Goal: Information Seeking & Learning: Check status

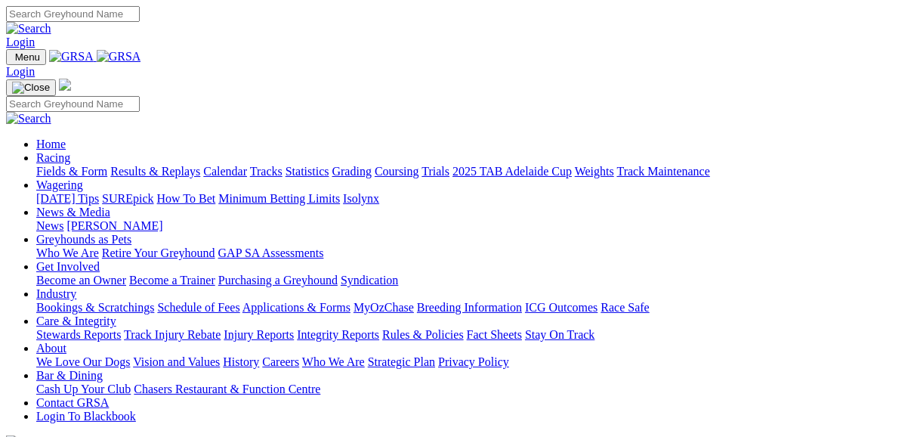
click at [70, 165] on link "Fields & Form" at bounding box center [71, 171] width 71 height 13
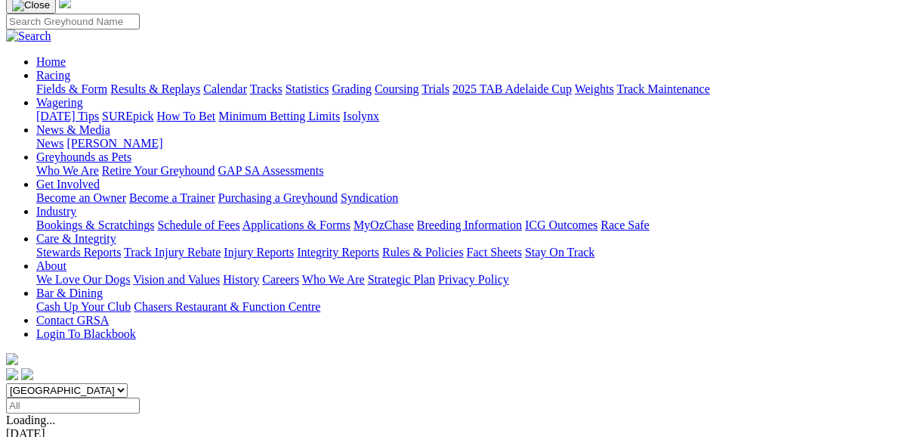
scroll to position [121, 0]
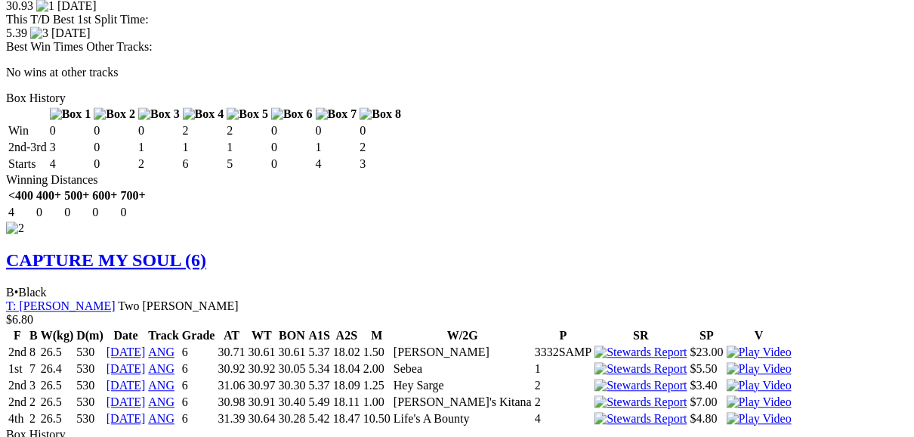
scroll to position [2236, 0]
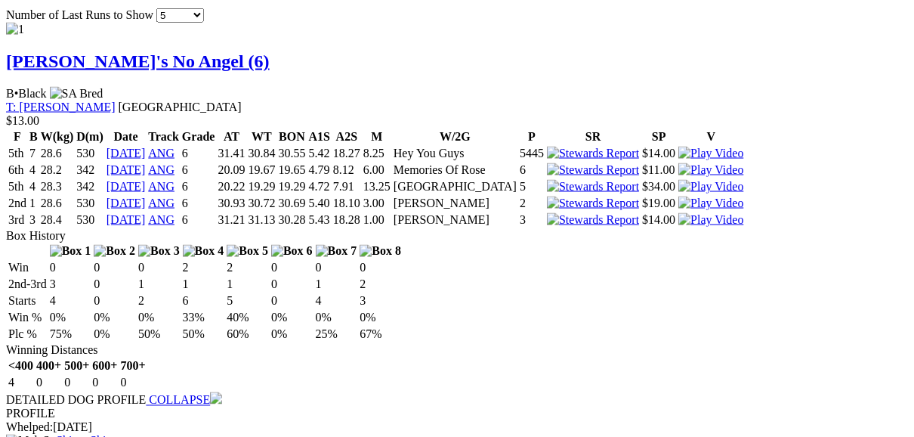
scroll to position [1632, 0]
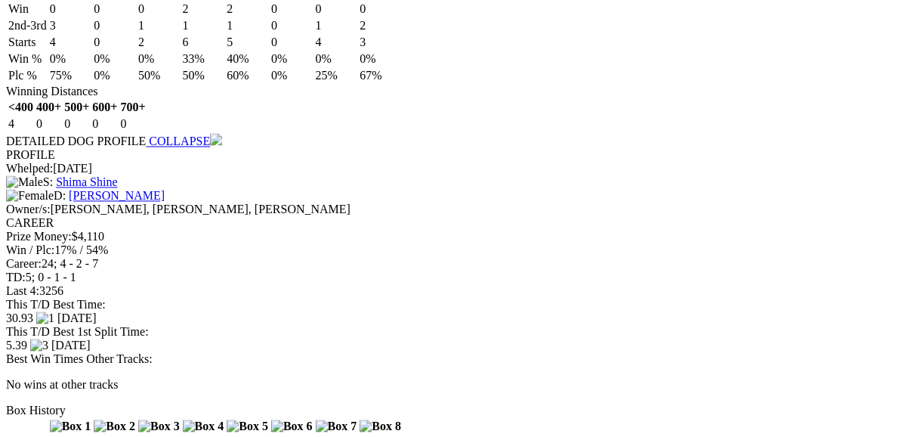
scroll to position [1753, 0]
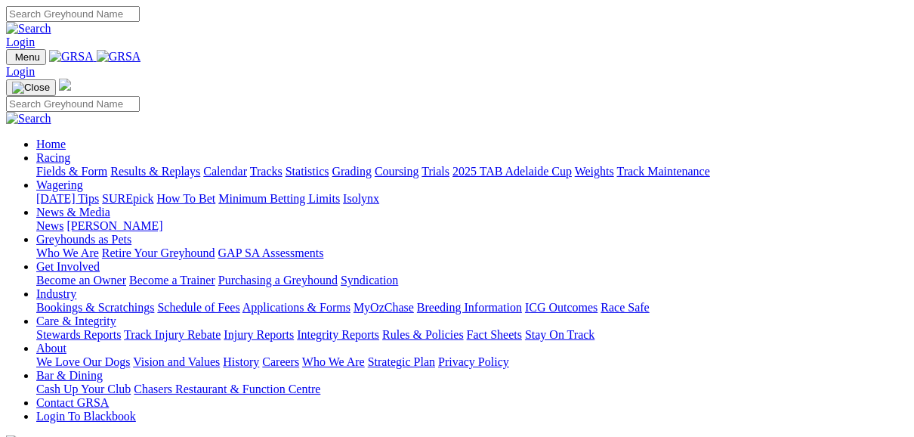
click at [70, 165] on link "Fields & Form" at bounding box center [71, 171] width 71 height 13
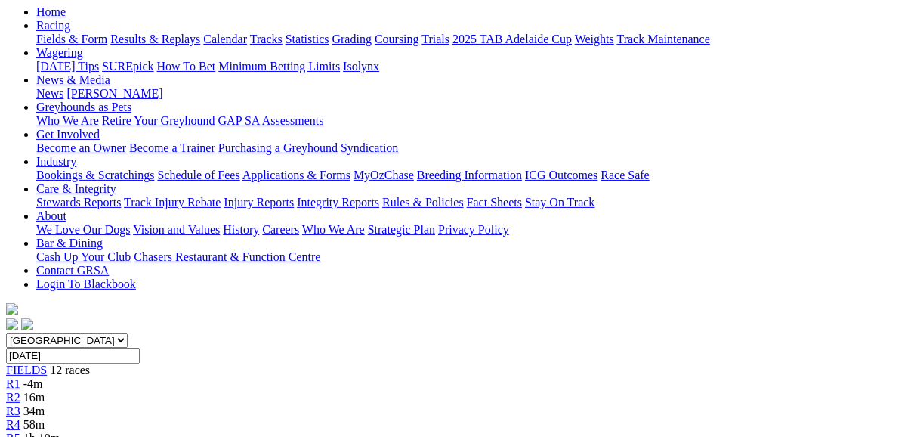
scroll to position [181, 0]
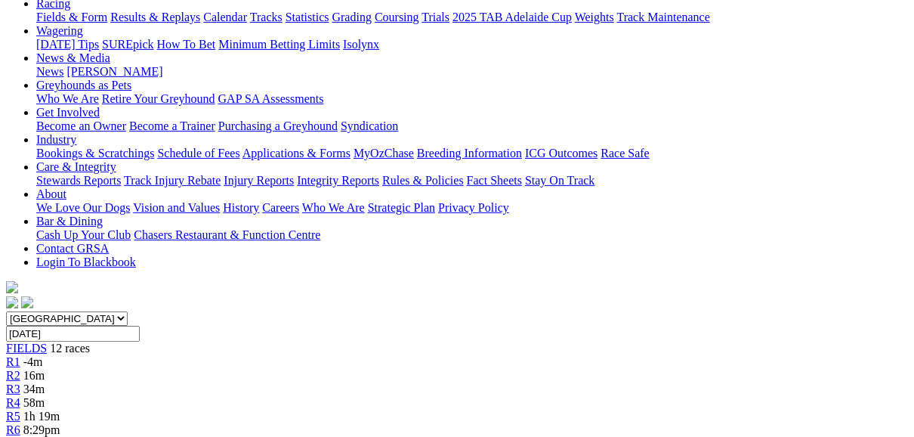
click at [47, 341] on span "FIELDS" at bounding box center [26, 347] width 41 height 13
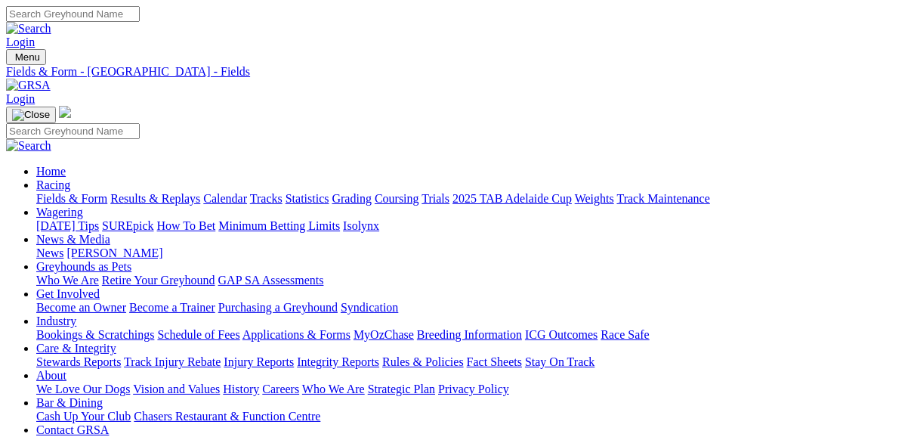
click at [159, 192] on link "Results & Replays" at bounding box center [155, 198] width 90 height 13
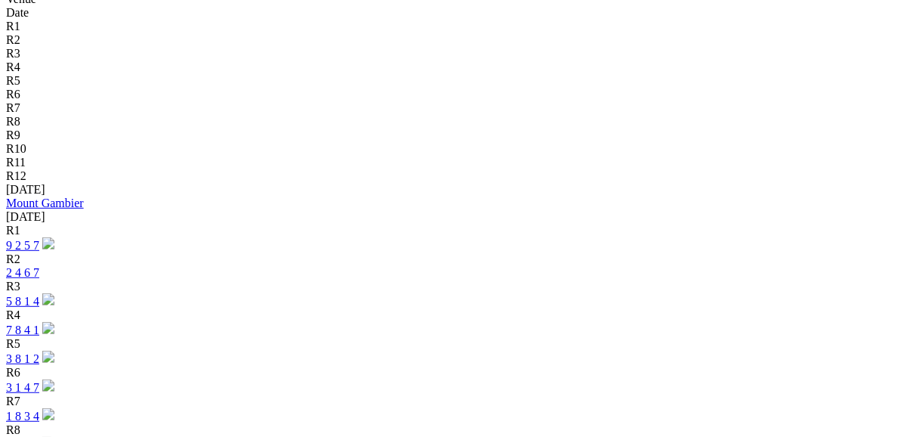
scroll to position [604, 0]
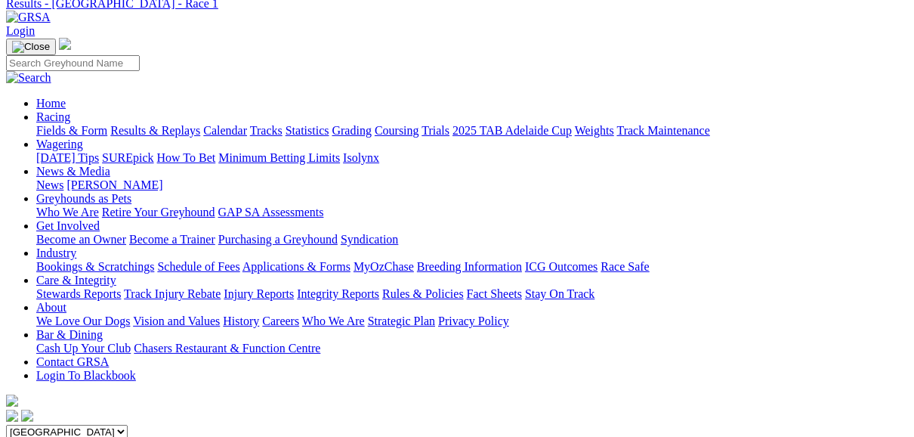
scroll to position [60, 0]
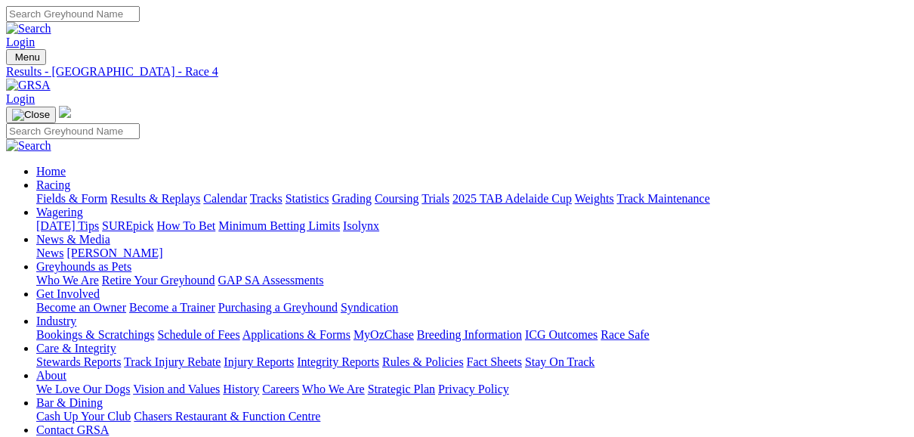
click at [169, 192] on link "Results & Replays" at bounding box center [155, 198] width 90 height 13
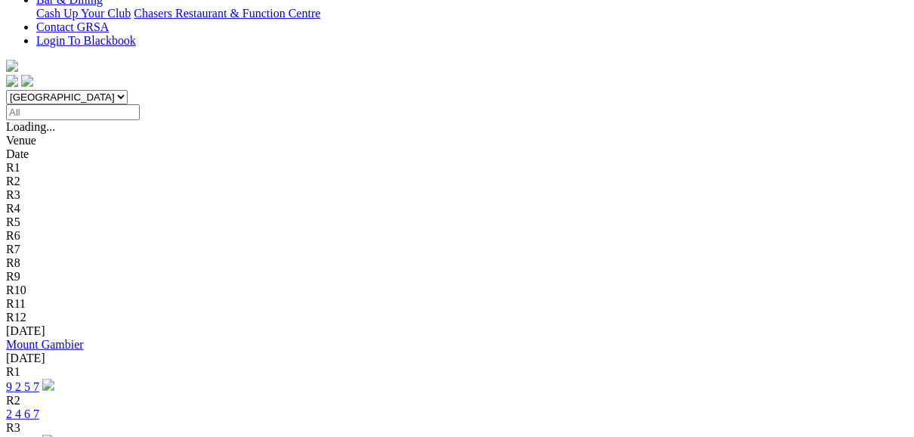
scroll to position [423, 0]
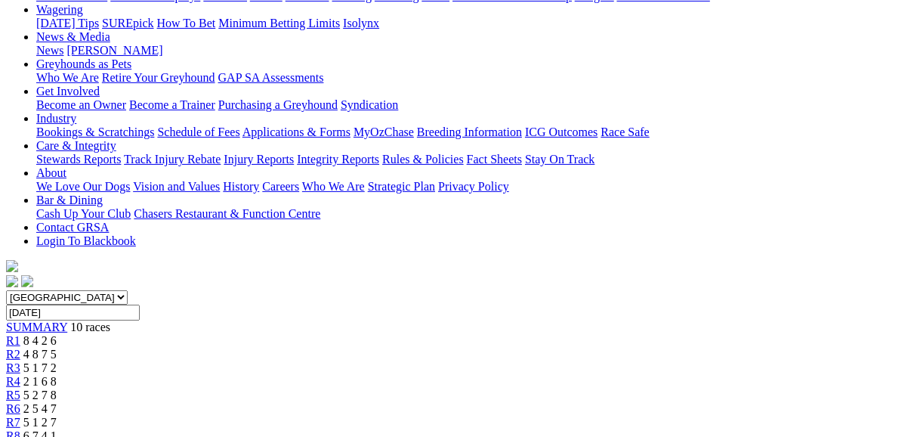
scroll to position [121, 0]
